Goal: Complete application form

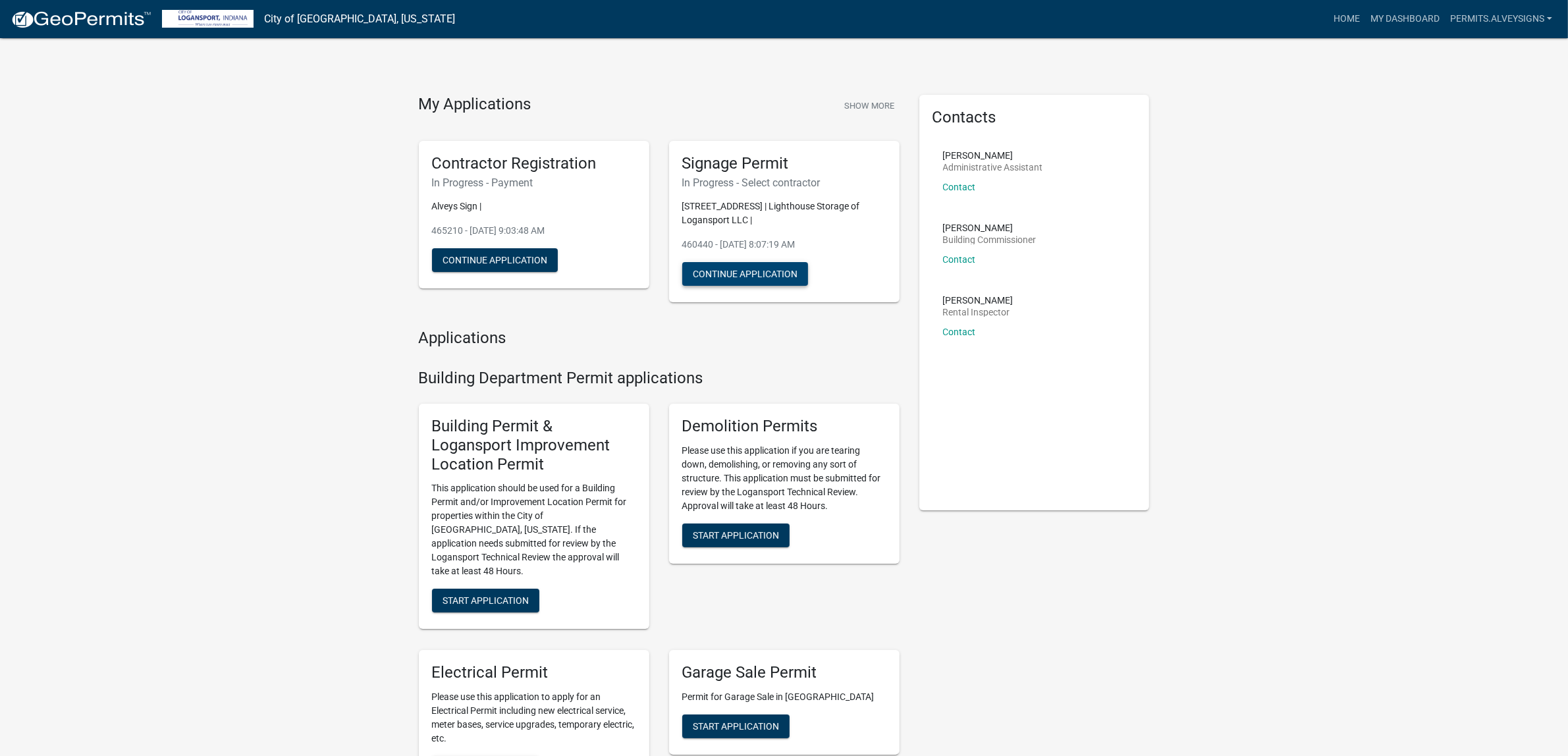
click at [808, 286] on button "Continue Application" at bounding box center [746, 274] width 126 height 23
click at [530, 173] on h5 "Contractor Registration" at bounding box center [534, 163] width 204 height 19
click at [519, 272] on button "Continue Application" at bounding box center [495, 260] width 126 height 23
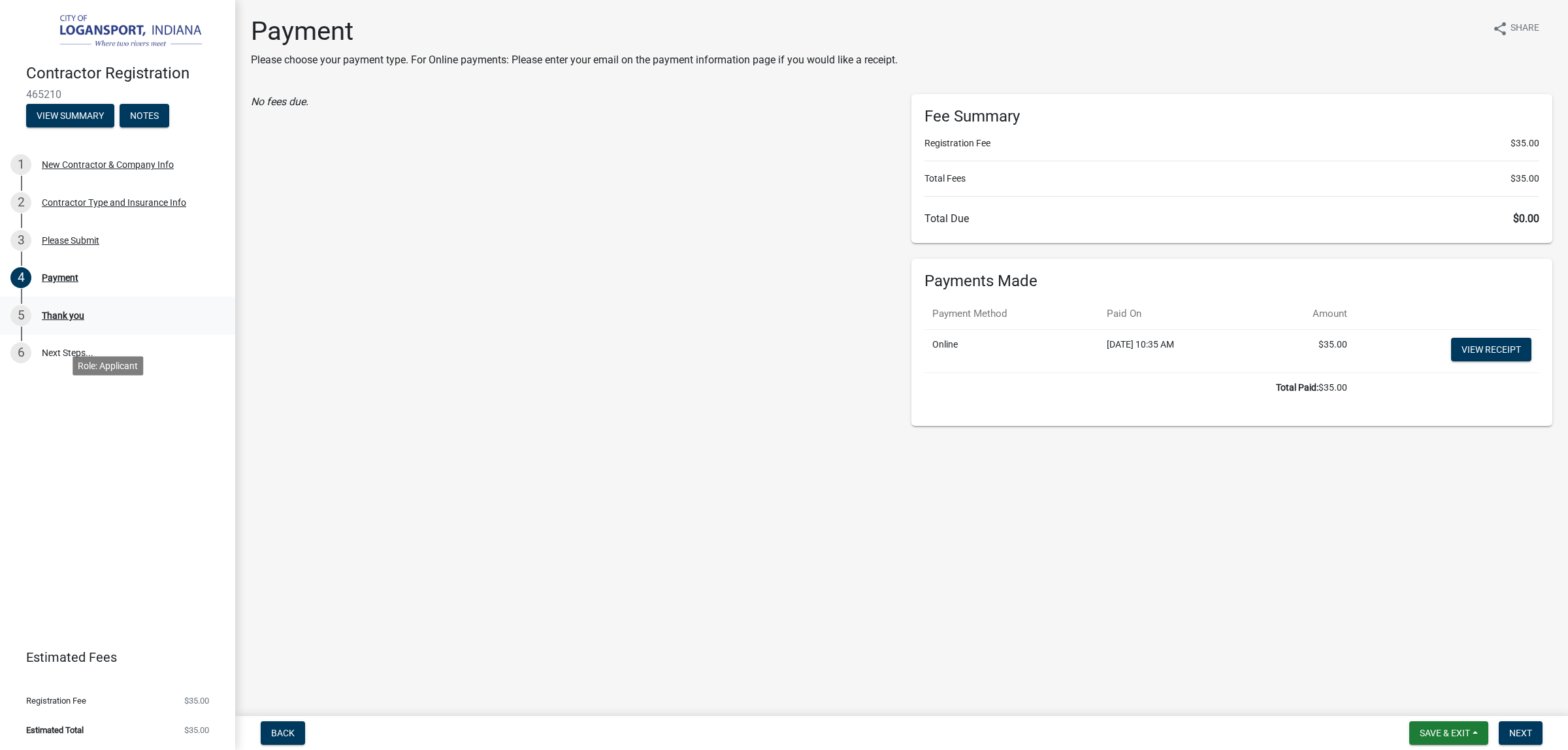
click at [67, 320] on div "Thank you" at bounding box center [63, 316] width 42 height 9
click at [76, 372] on link "6 Next Steps..." at bounding box center [117, 354] width 235 height 38
drag, startPoint x: 47, startPoint y: 453, endPoint x: 52, endPoint y: 457, distance: 6.4
click at [51, 372] on link "6 Next Steps..." at bounding box center [117, 354] width 235 height 38
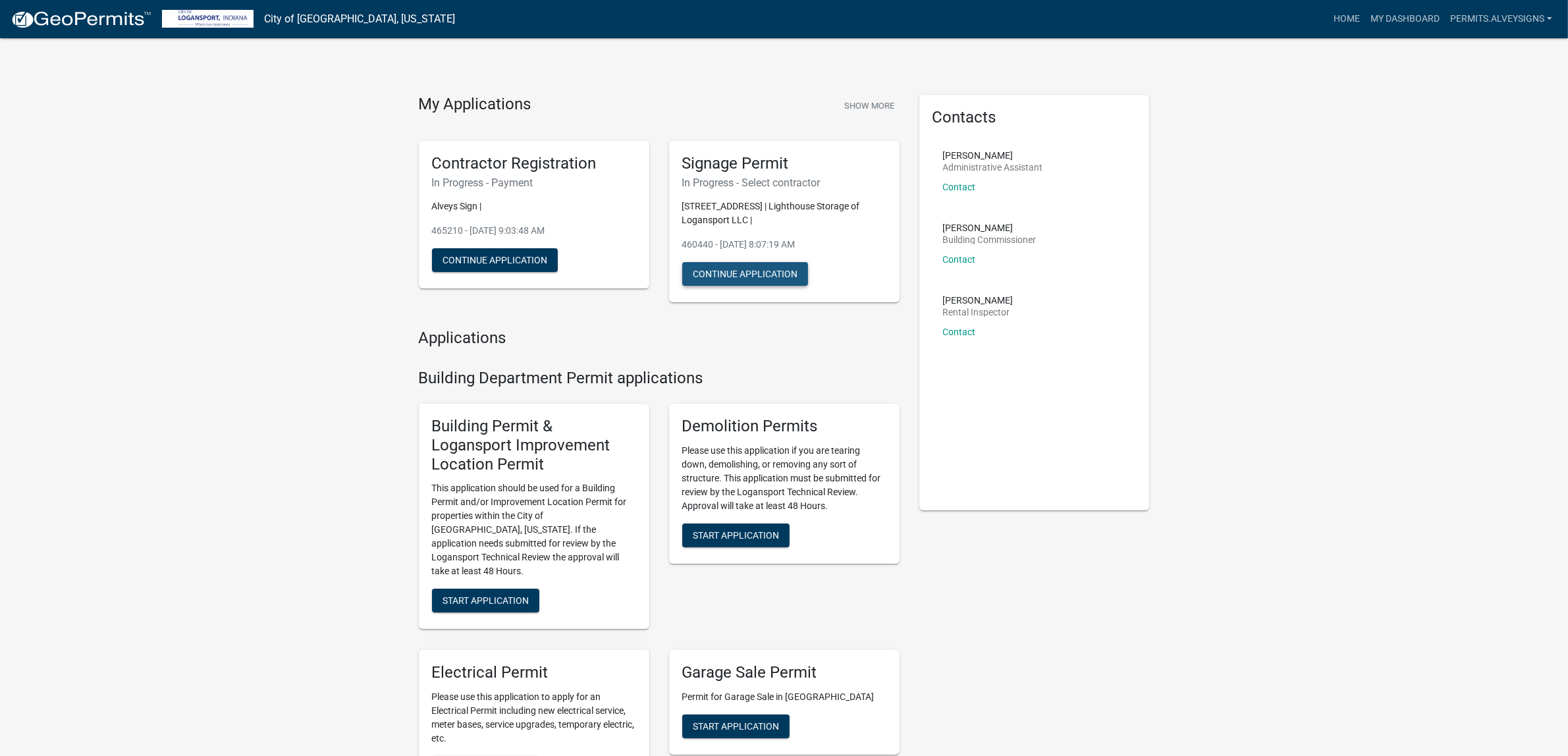
click at [785, 286] on button "Continue Application" at bounding box center [746, 274] width 126 height 23
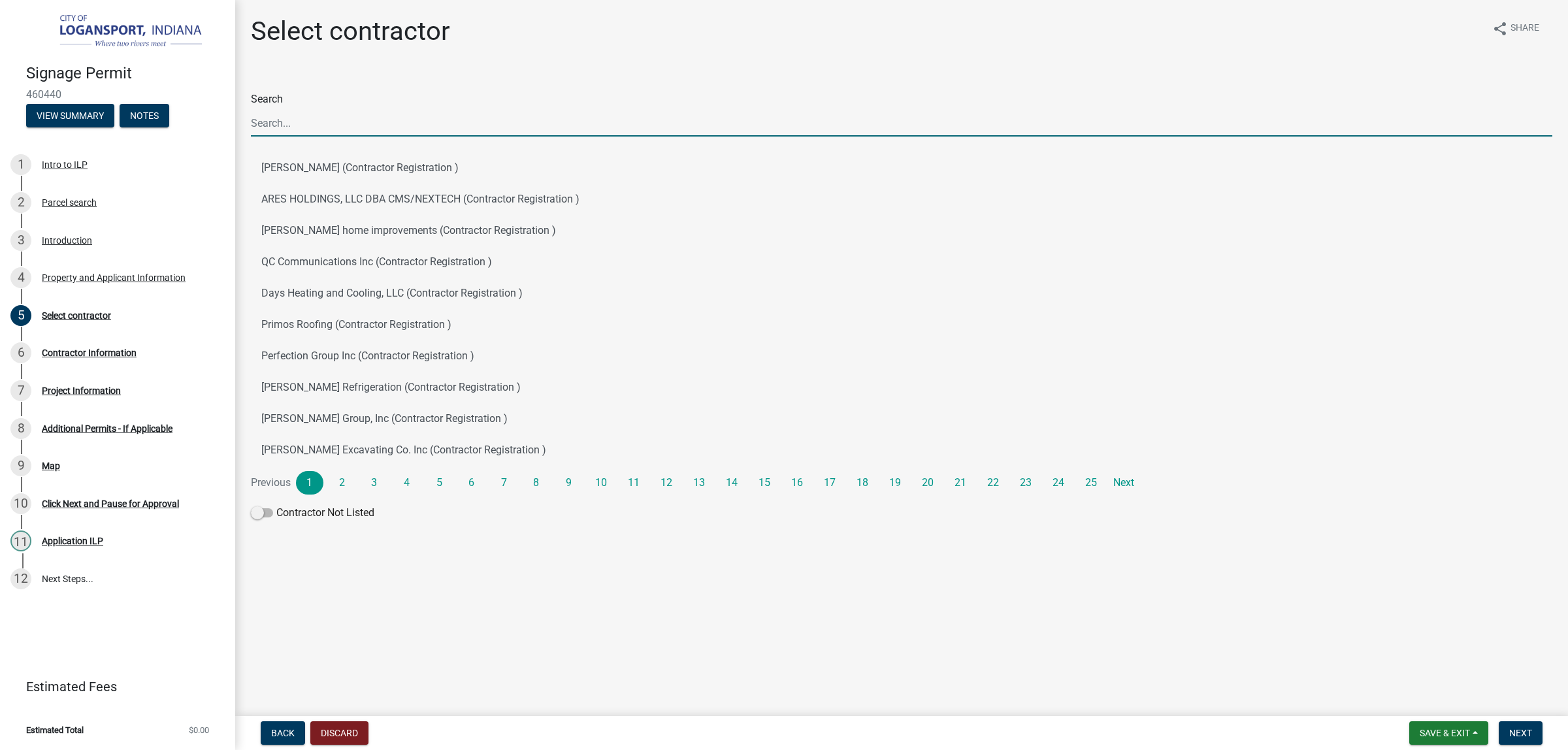
click at [391, 137] on input "Search" at bounding box center [901, 124] width 1301 height 27
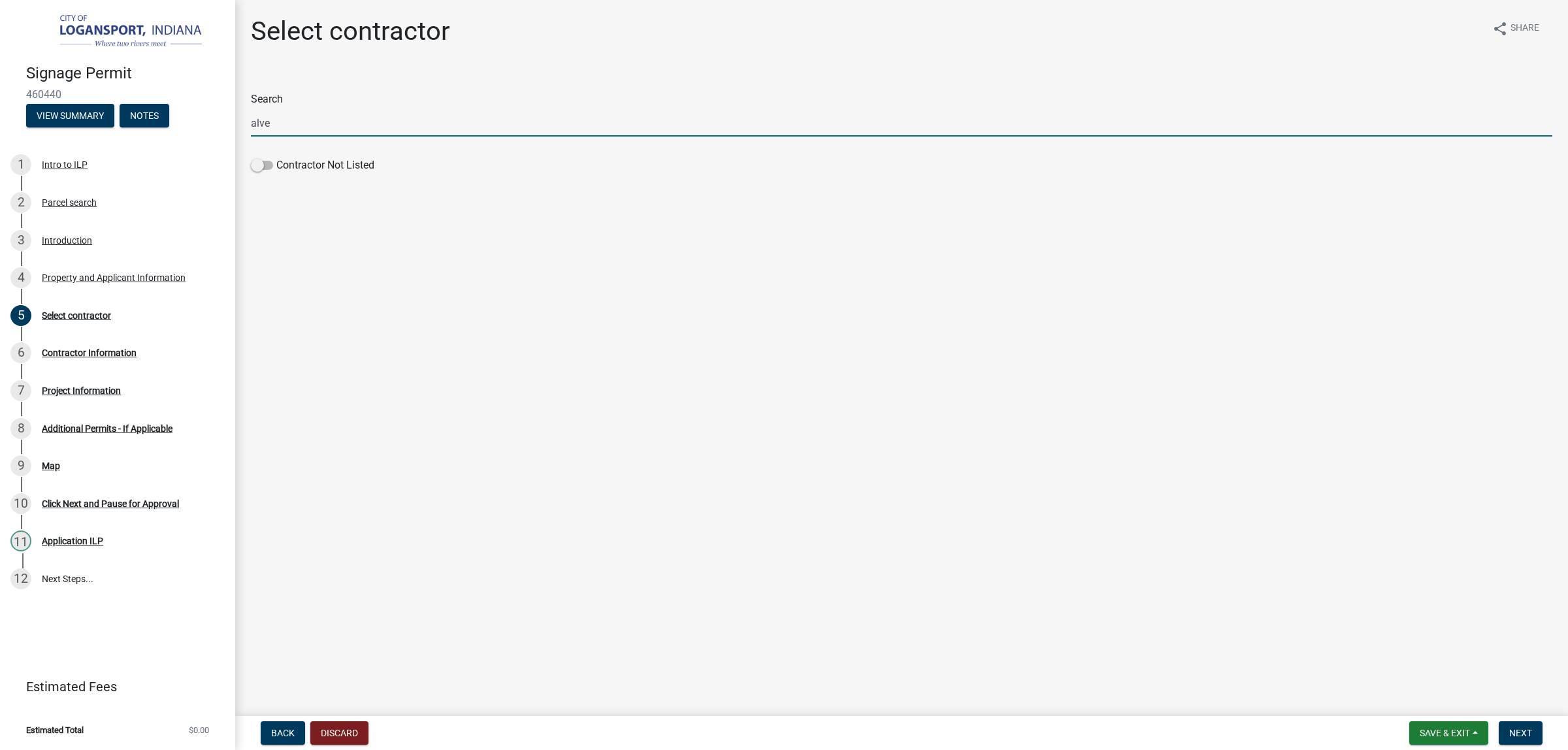
drag, startPoint x: 411, startPoint y: 151, endPoint x: 235, endPoint y: 154, distance: 176.0
click at [235, 154] on div "Select contractor share Share Search alve Contractor Not Listed" at bounding box center [902, 108] width 1333 height 185
type input "alve"
